Goal: Task Accomplishment & Management: Manage account settings

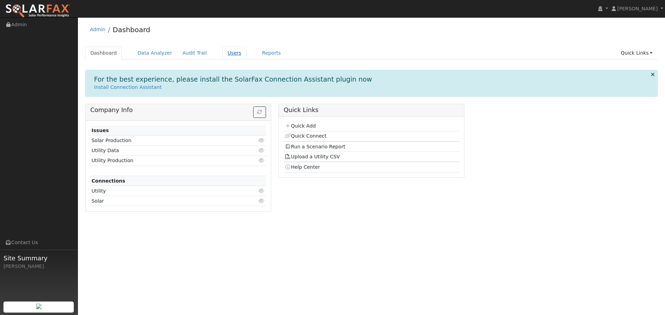
click at [228, 51] on link "Users" at bounding box center [234, 53] width 24 height 13
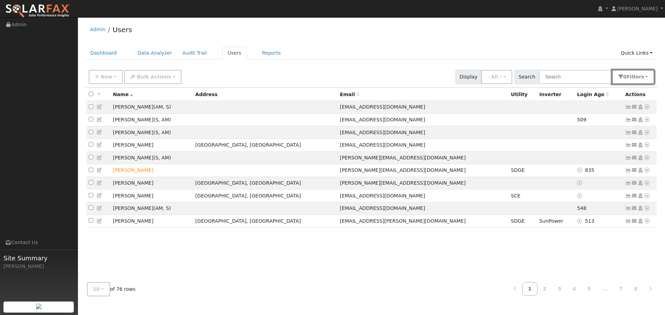
click at [632, 78] on span "Filter s" at bounding box center [635, 77] width 18 height 6
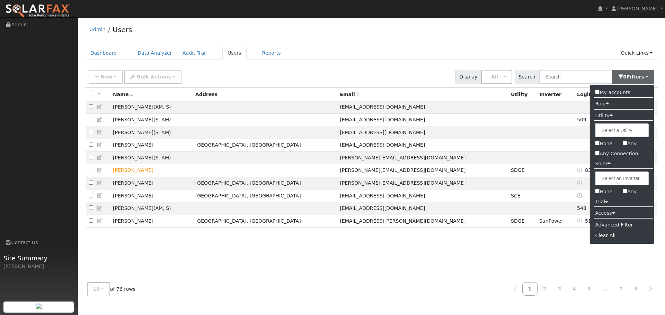
click at [607, 202] on icon at bounding box center [606, 201] width 3 height 5
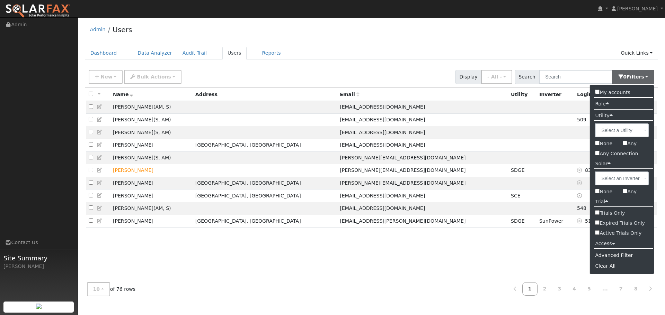
click at [607, 202] on icon at bounding box center [606, 201] width 3 height 5
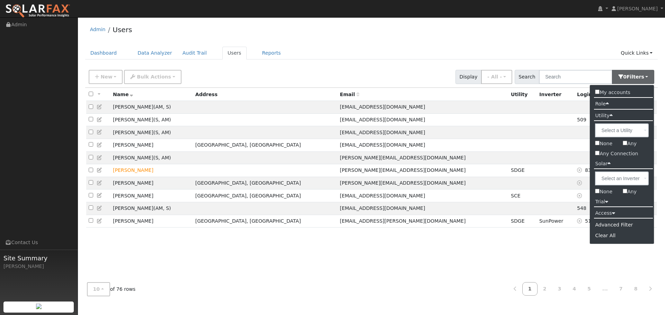
click at [612, 215] on icon at bounding box center [613, 212] width 3 height 5
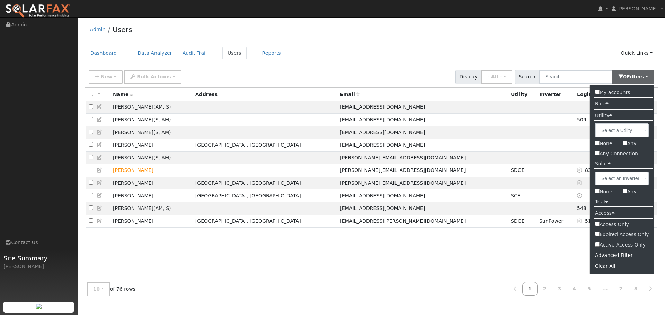
click at [597, 244] on input "Active Access Only" at bounding box center [597, 244] width 4 height 4
checkbox input "true"
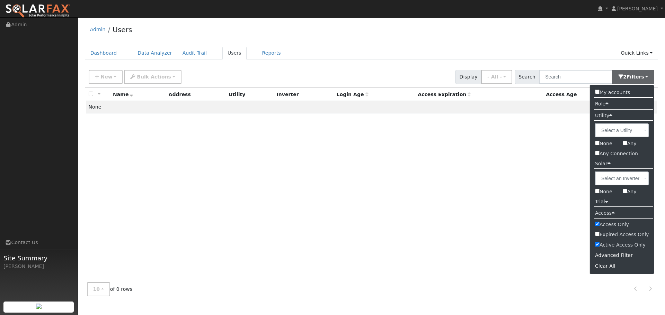
click at [283, 142] on div "All None All on page None on page Name Address Utility Inverter Login Age Acces…" at bounding box center [371, 182] width 573 height 189
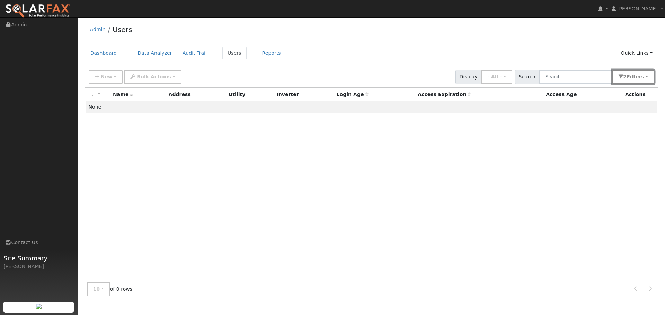
click at [625, 77] on button "2 Filter s" at bounding box center [633, 77] width 42 height 14
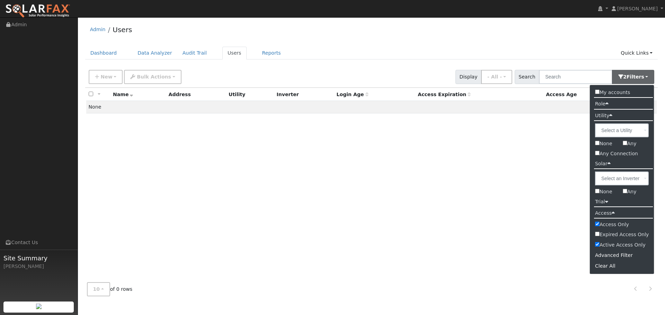
click at [597, 224] on input "Access Only" at bounding box center [597, 224] width 4 height 4
checkbox input "false"
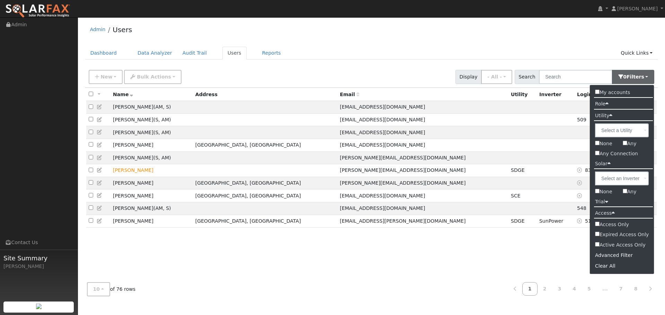
click at [597, 246] on input "Active Access Only" at bounding box center [597, 244] width 4 height 4
checkbox input "true"
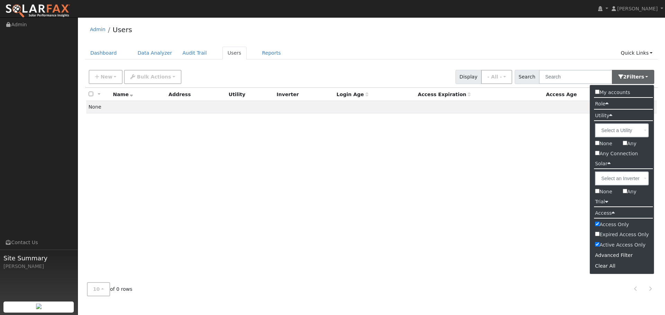
click at [597, 226] on input "Access Only" at bounding box center [597, 224] width 4 height 4
checkbox input "false"
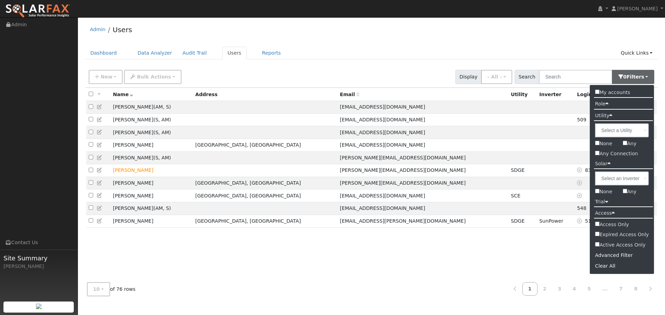
click at [626, 193] on input "Any" at bounding box center [624, 191] width 4 height 4
checkbox input "true"
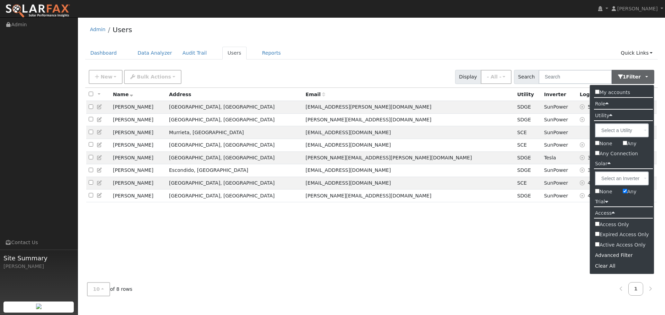
click at [405, 35] on div "Admin Users" at bounding box center [371, 31] width 573 height 21
